Goal: Information Seeking & Learning: Learn about a topic

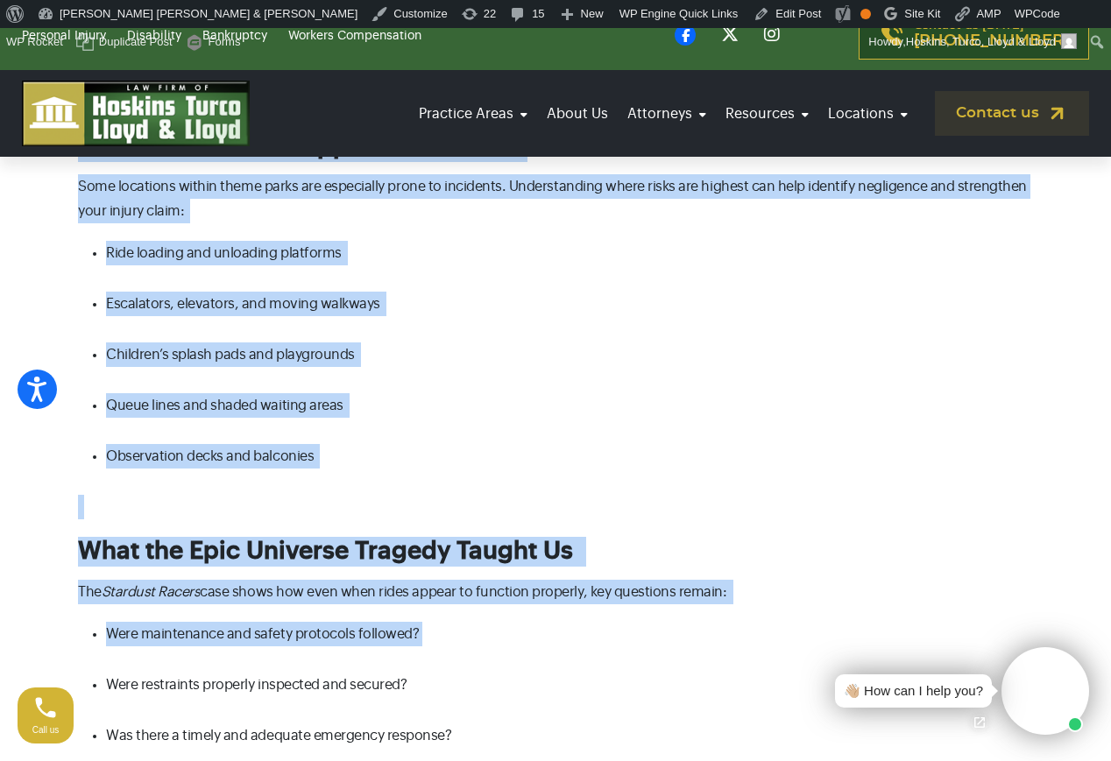
scroll to position [2010, 0]
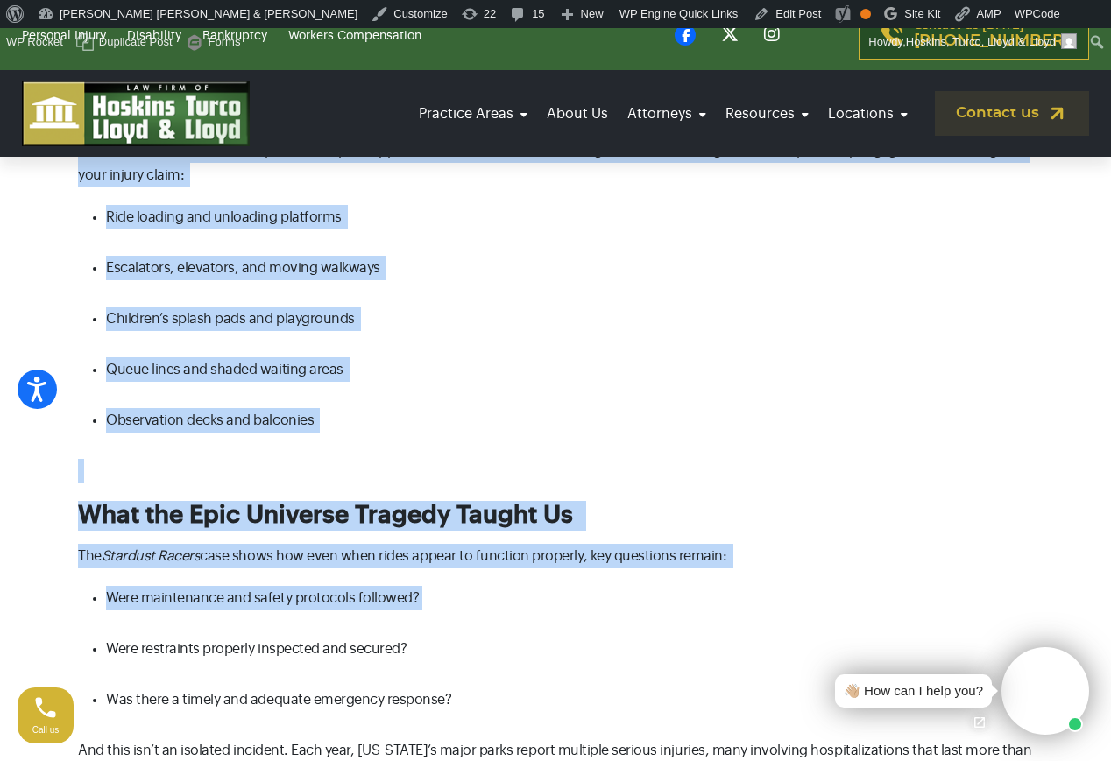
drag, startPoint x: 78, startPoint y: 197, endPoint x: 616, endPoint y: 627, distance: 688.5
click at [616, 627] on div "[US_STATE]’s theme parks bring millions of visitors every year — offering rides…" at bounding box center [555, 130] width 955 height 3195
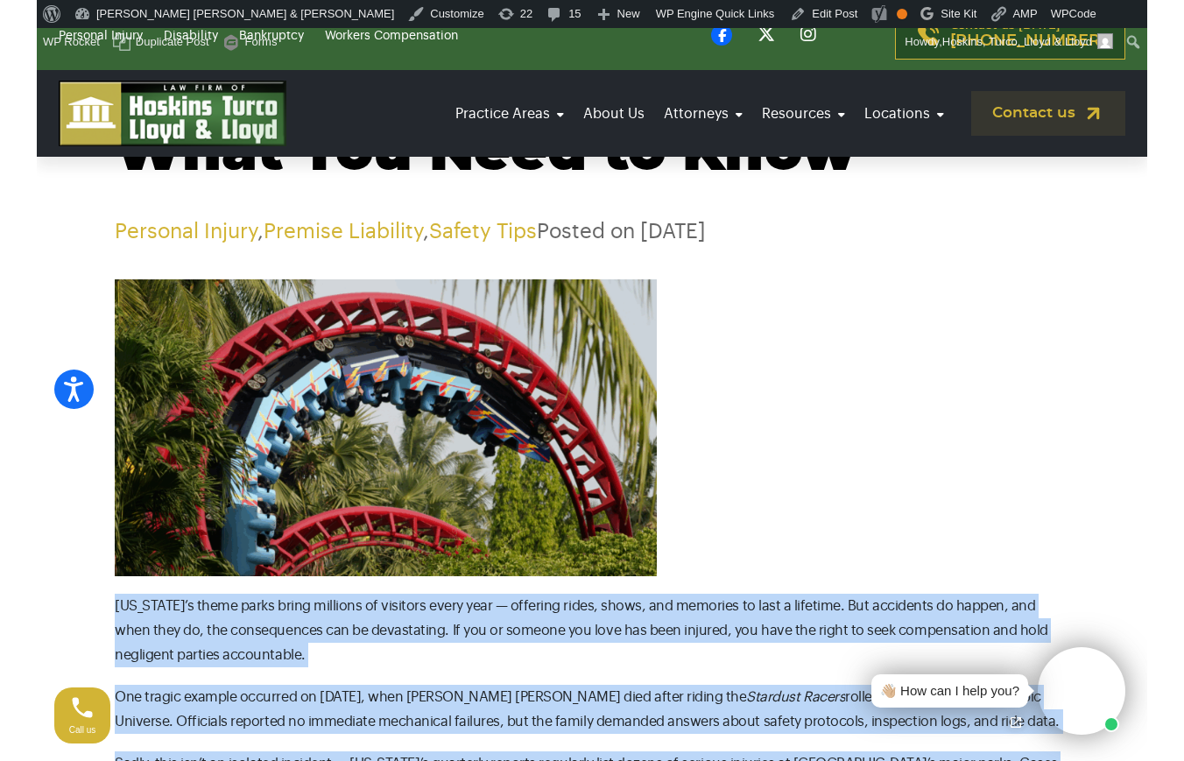
scroll to position [0, 0]
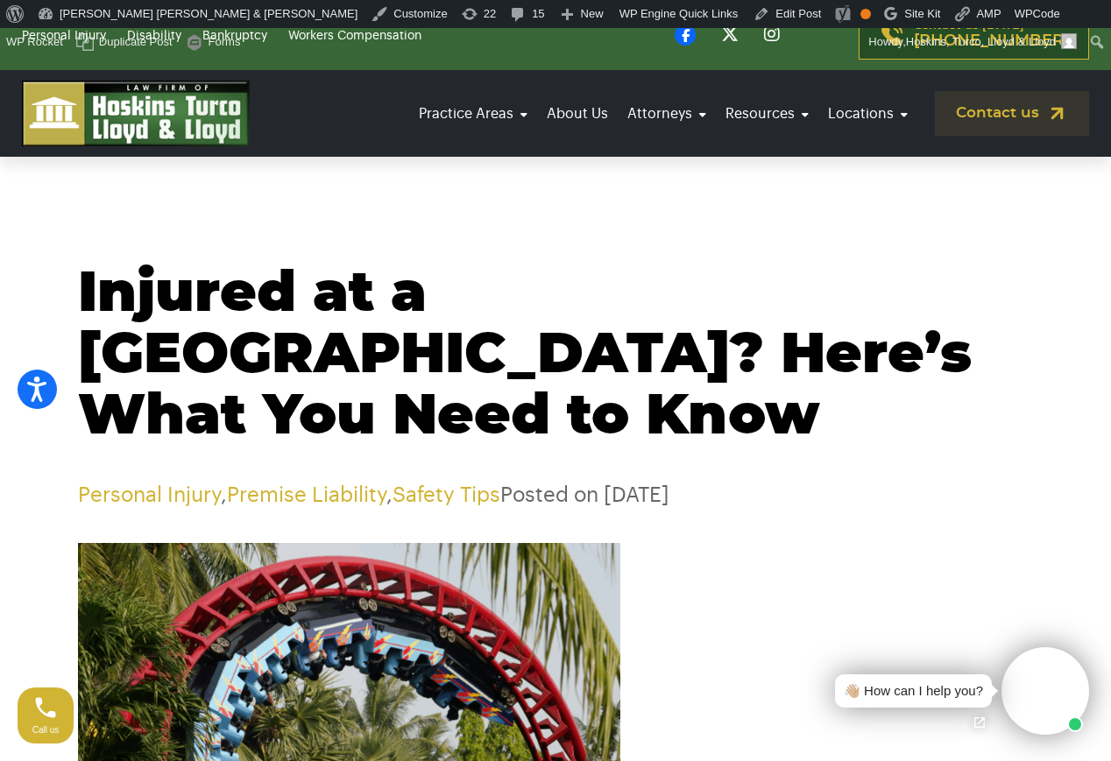
click at [688, 437] on h1 "Injured at a [GEOGRAPHIC_DATA]? Here’s What You Need to Know" at bounding box center [555, 356] width 955 height 184
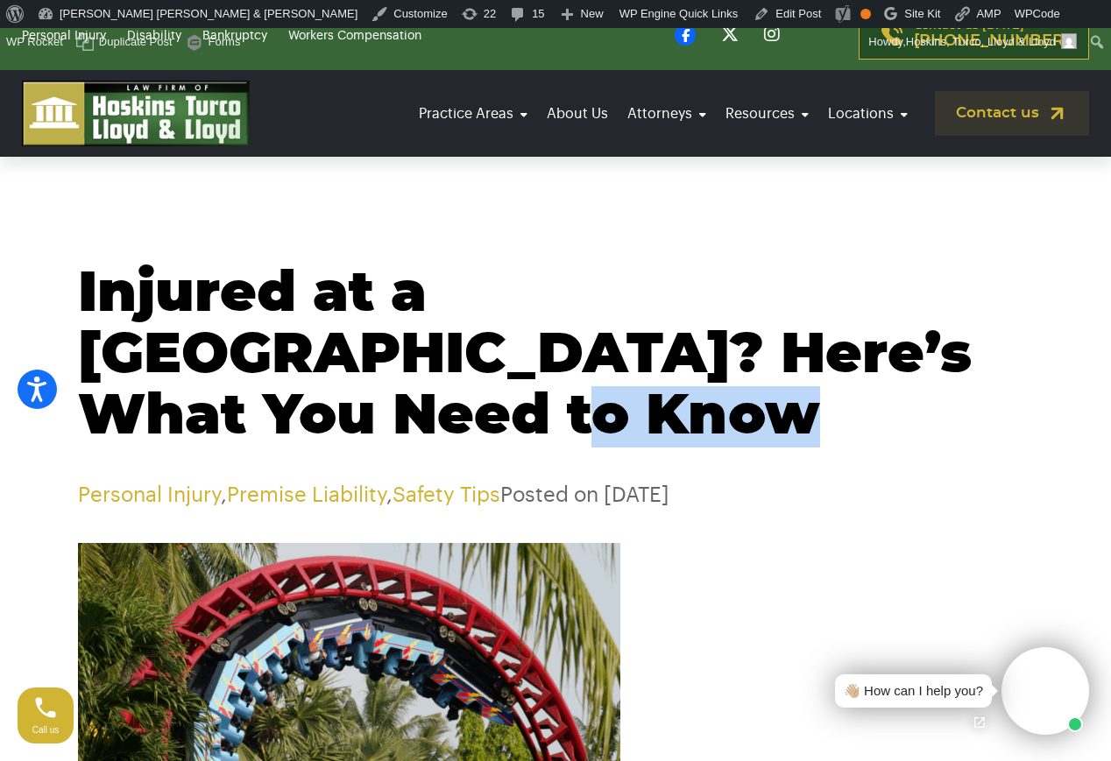
click at [689, 436] on h1 "Injured at a [GEOGRAPHIC_DATA]? Here’s What You Need to Know" at bounding box center [555, 356] width 955 height 184
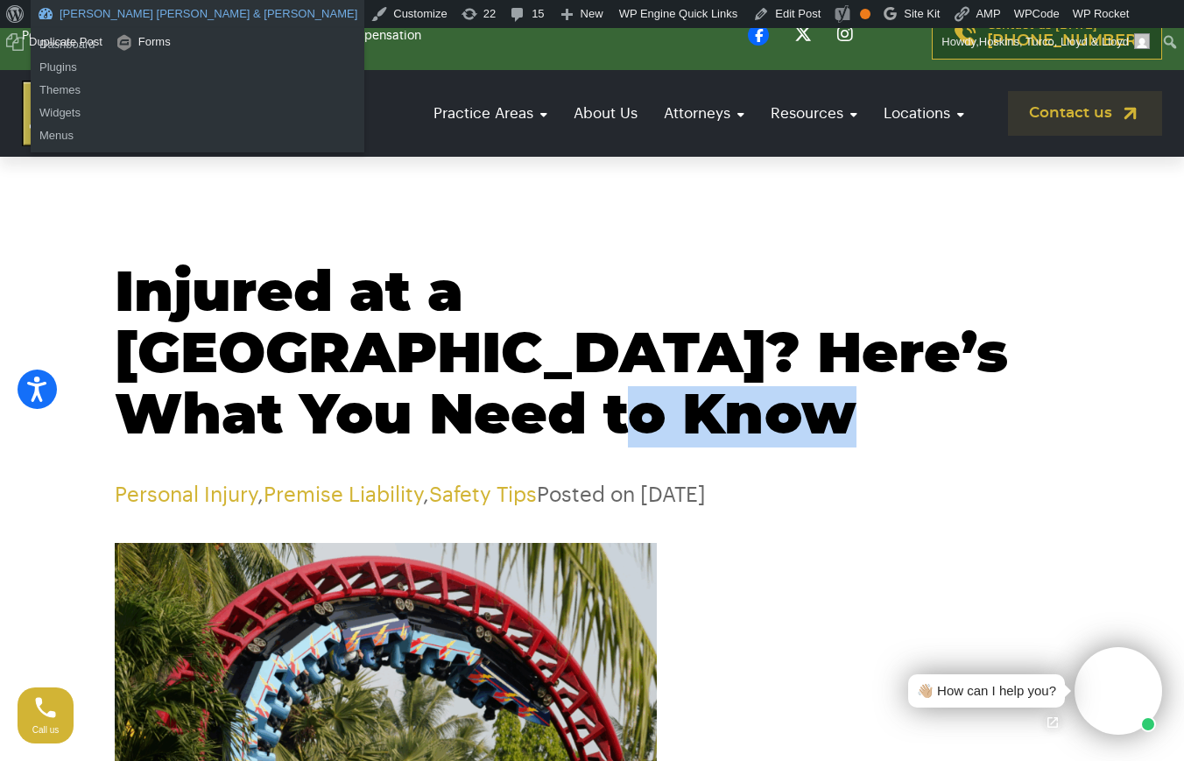
click at [65, 7] on link "[PERSON_NAME] [PERSON_NAME] & [PERSON_NAME]" at bounding box center [198, 14] width 334 height 28
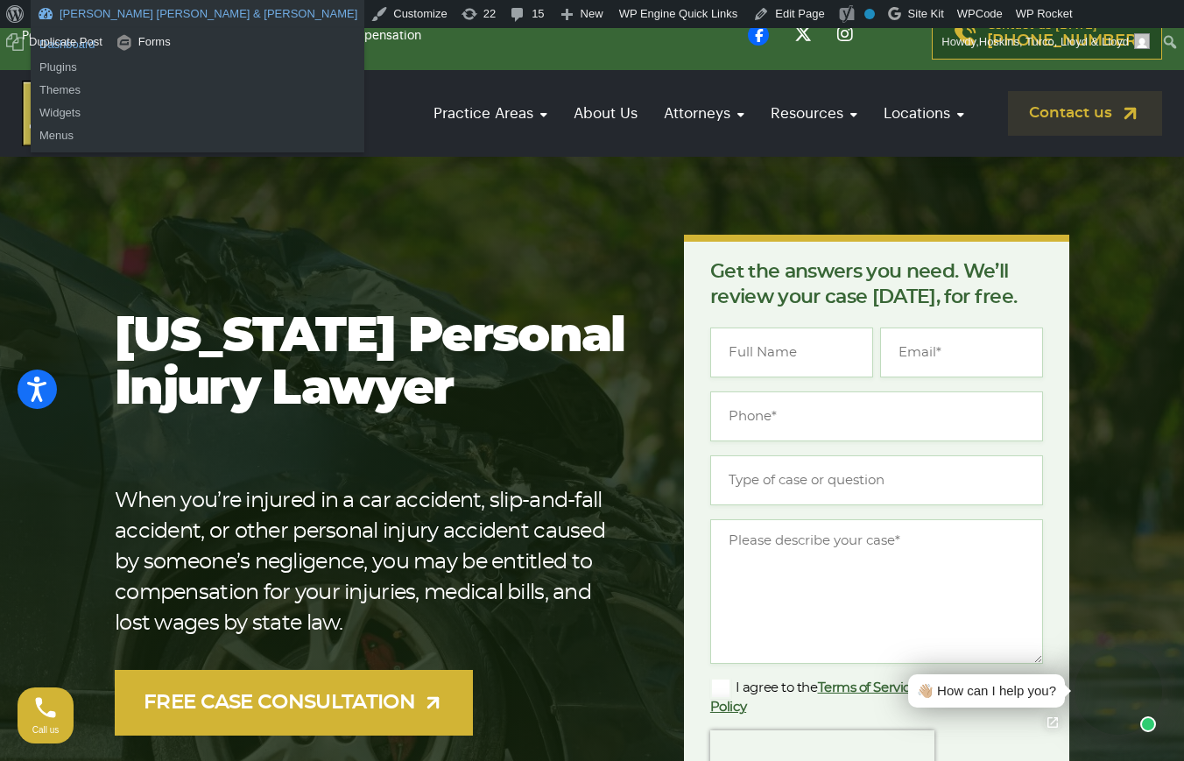
click at [67, 47] on link "Dashboard" at bounding box center [198, 44] width 334 height 23
